Goal: Find specific page/section: Find specific page/section

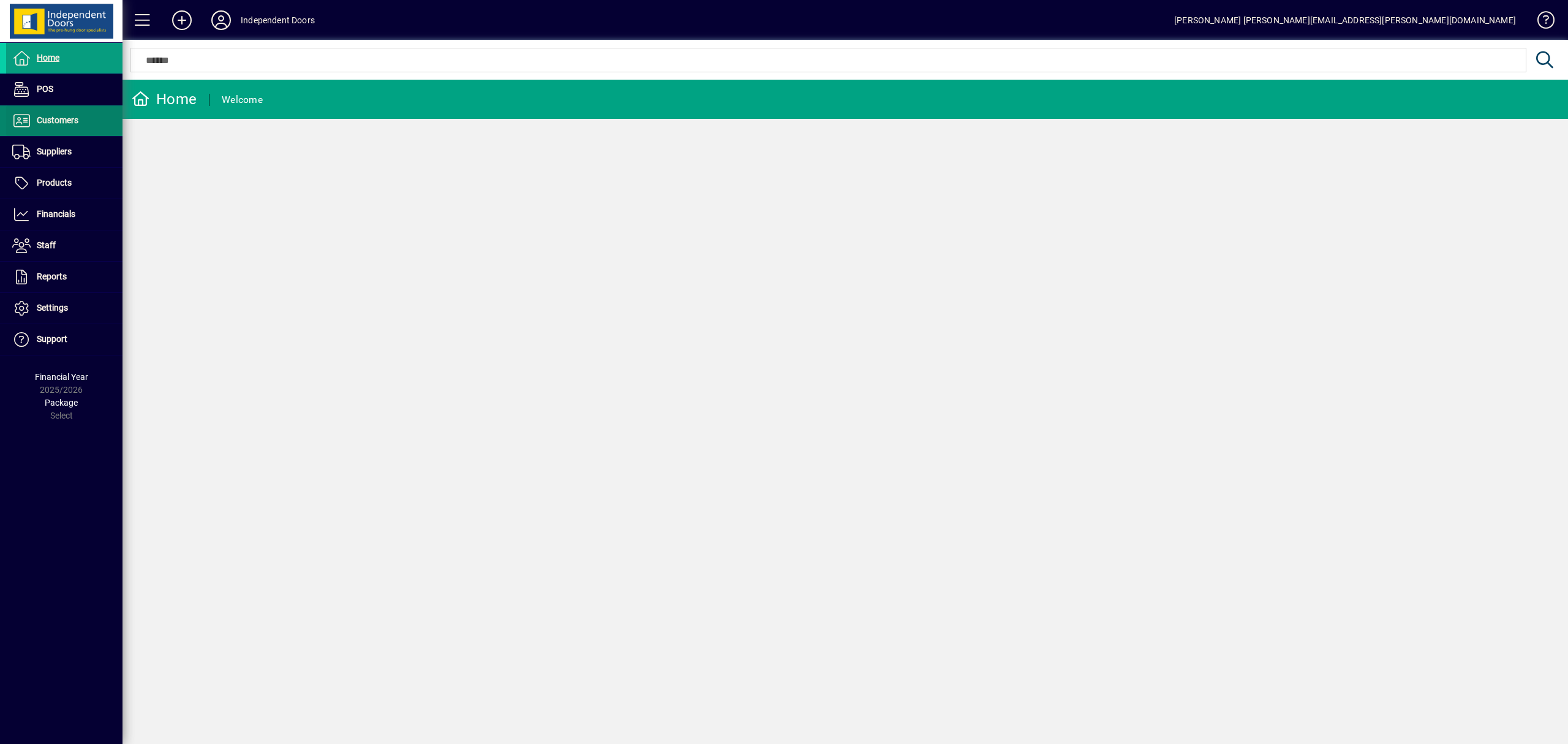
click at [57, 118] on span "Customers" at bounding box center [57, 119] width 42 height 10
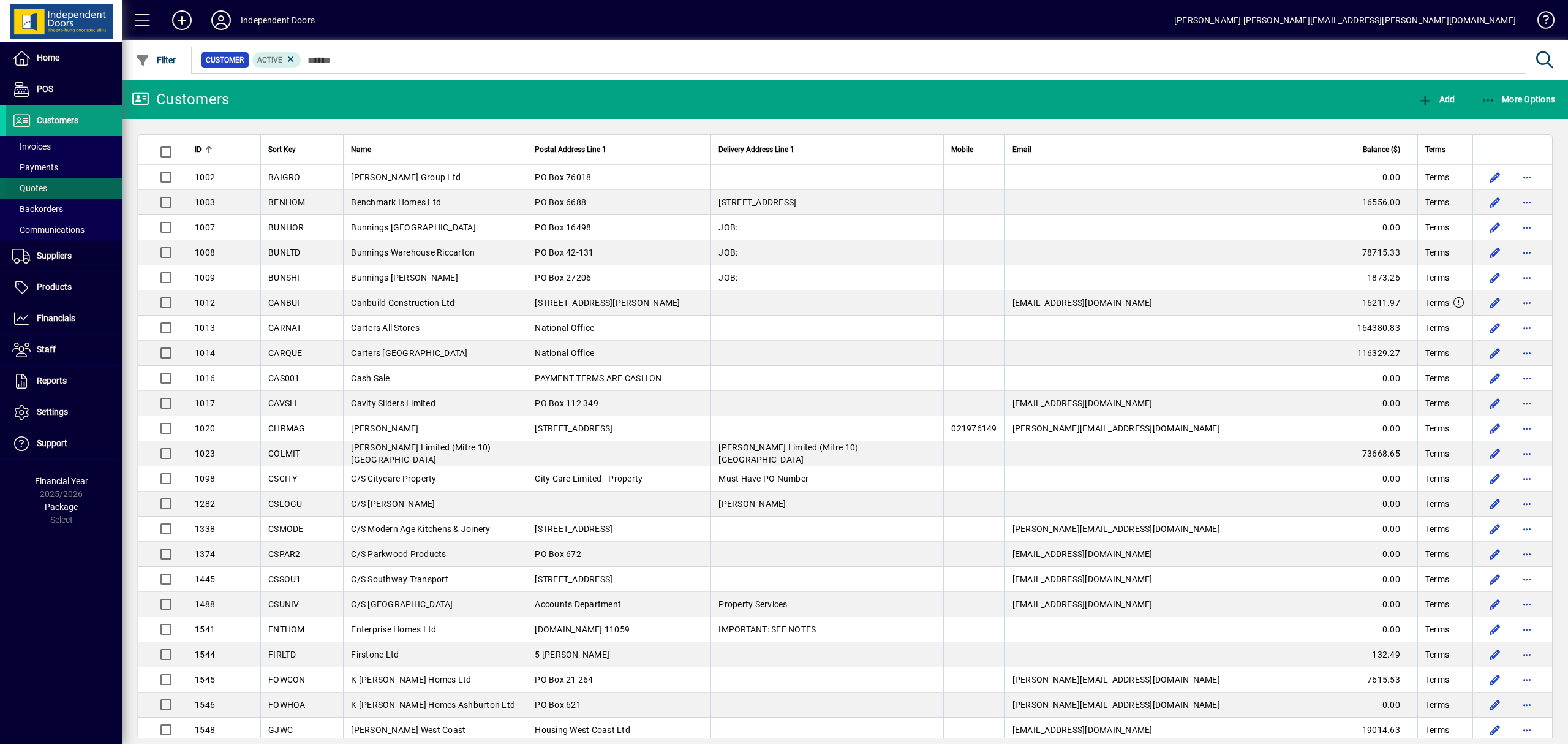
click at [36, 184] on span "Quotes" at bounding box center [30, 188] width 35 height 10
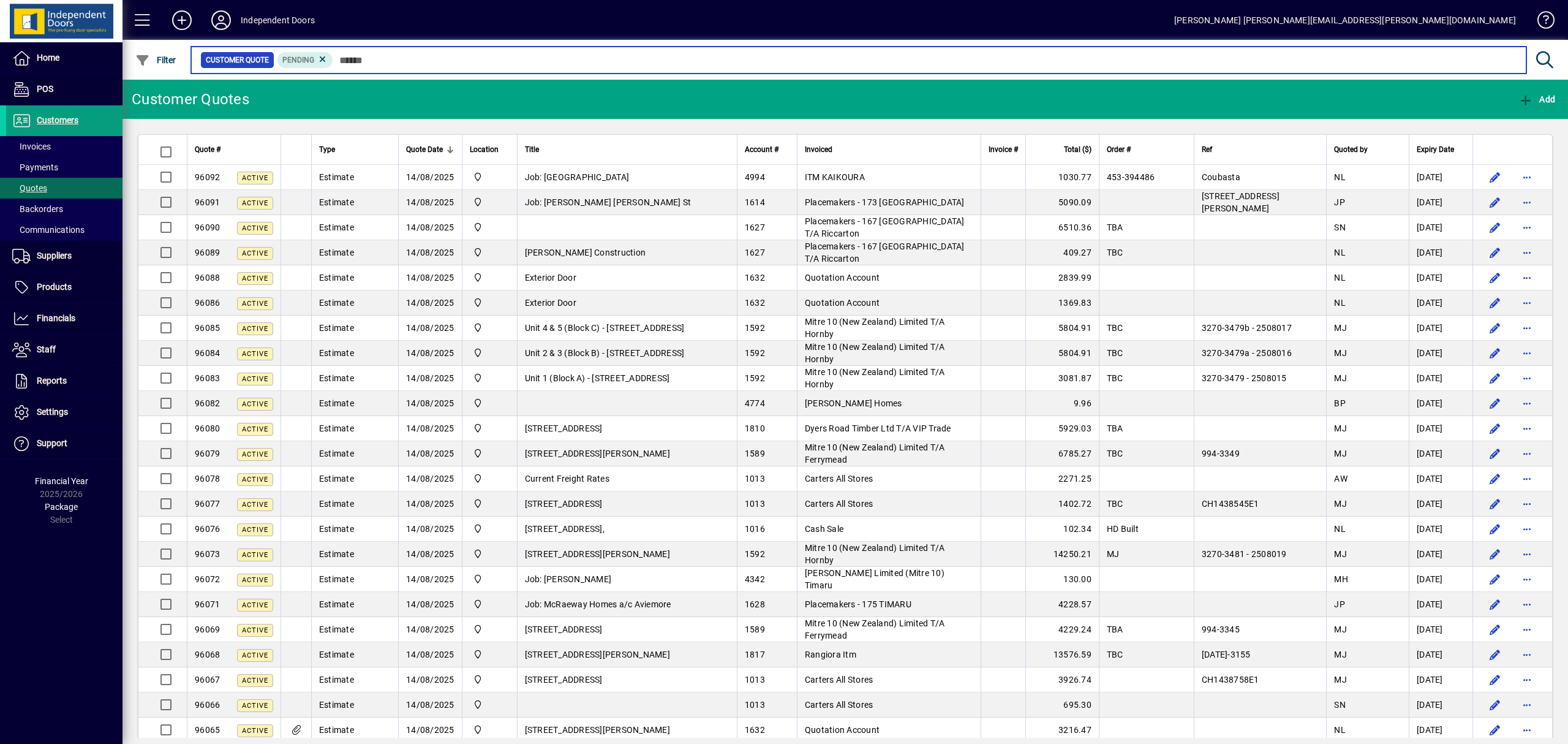
click at [423, 63] on input "text" at bounding box center [924, 60] width 1184 height 17
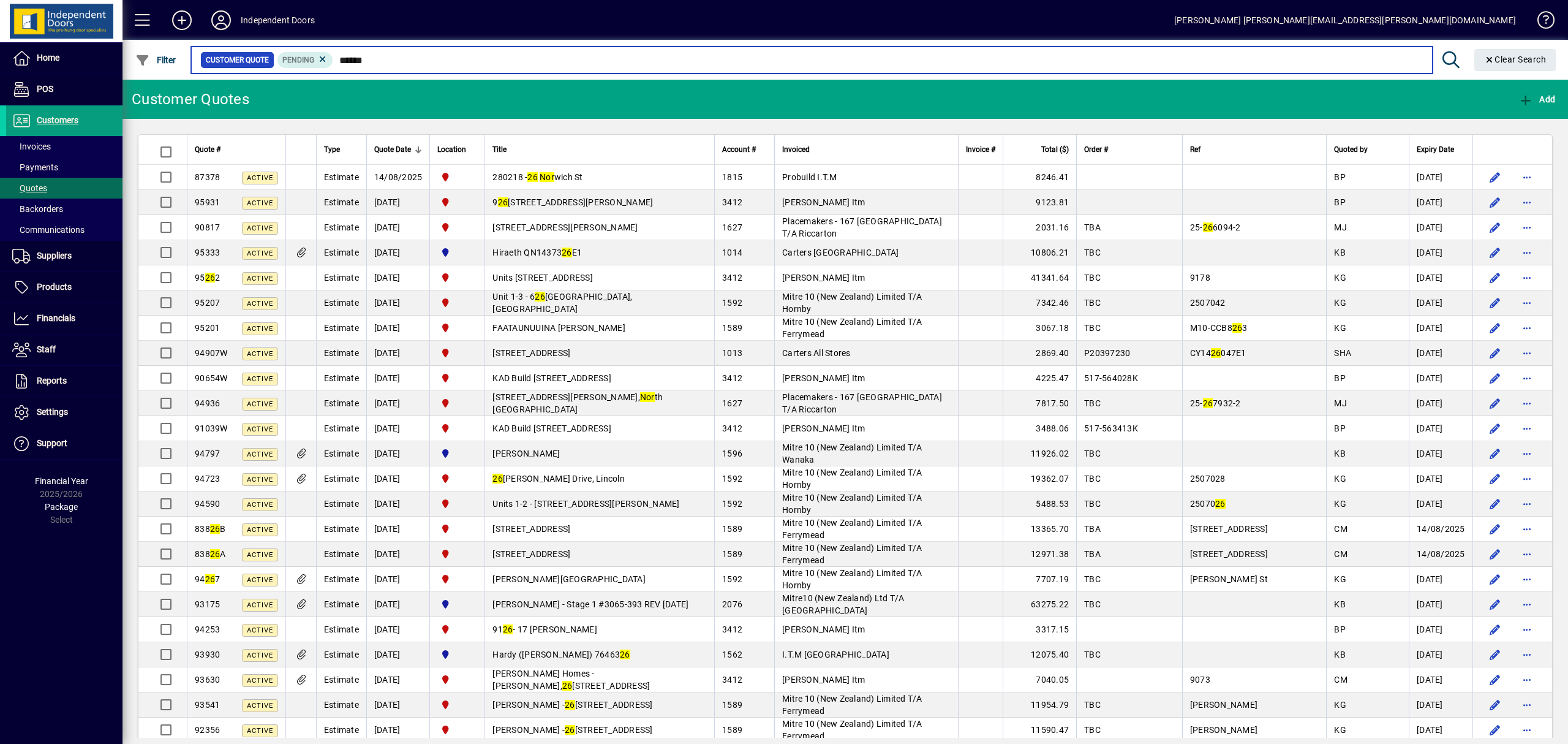
type input "******"
